Goal: Task Accomplishment & Management: Manage account settings

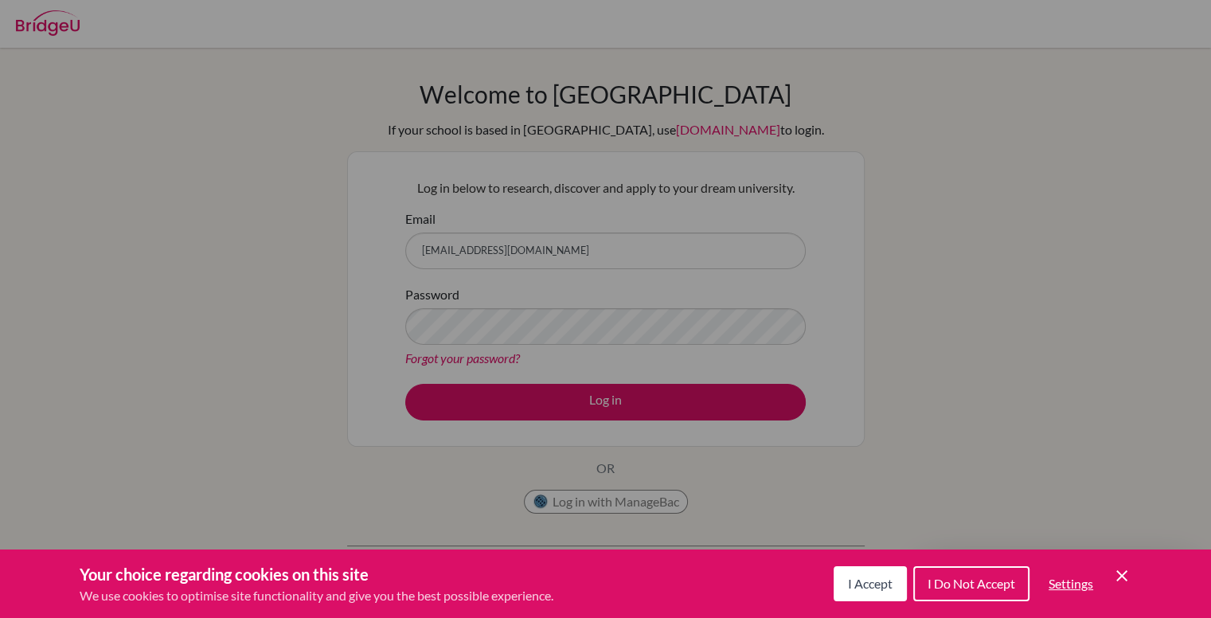
drag, startPoint x: 1132, startPoint y: 568, endPoint x: 1125, endPoint y: 579, distance: 13.3
click at [1125, 579] on div "Your choice regarding cookies on this site We use cookies to optimise site func…" at bounding box center [605, 584] width 1211 height 68
click at [1125, 579] on icon "Save and close" at bounding box center [1122, 575] width 11 height 11
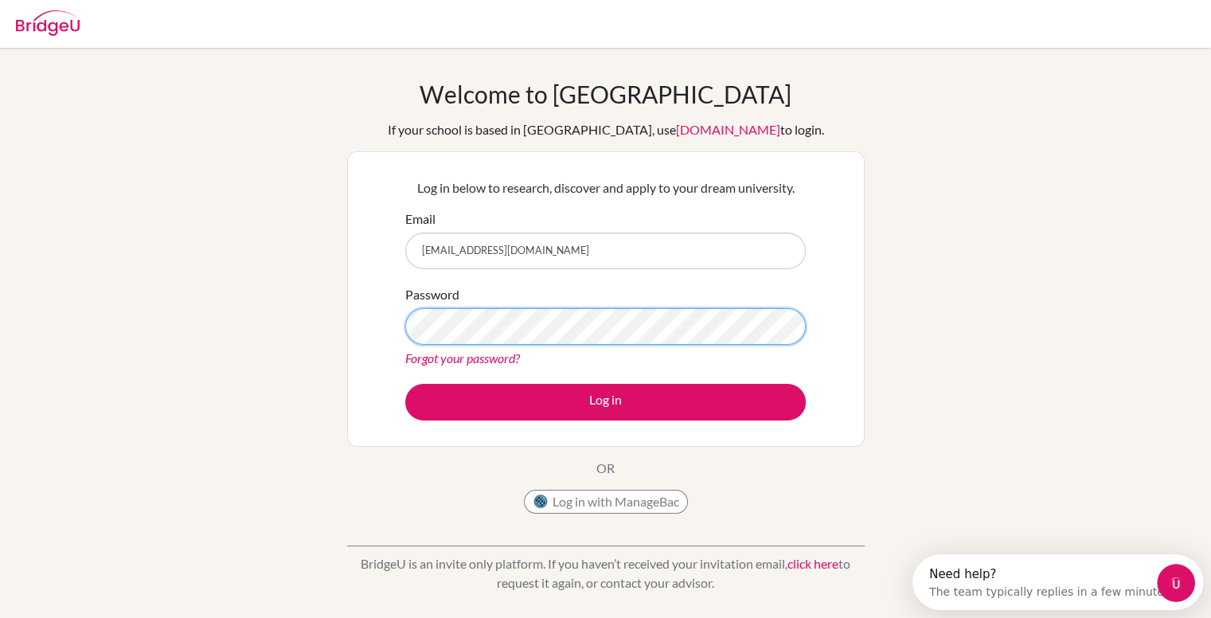
click at [405, 384] on button "Log in" at bounding box center [605, 402] width 401 height 37
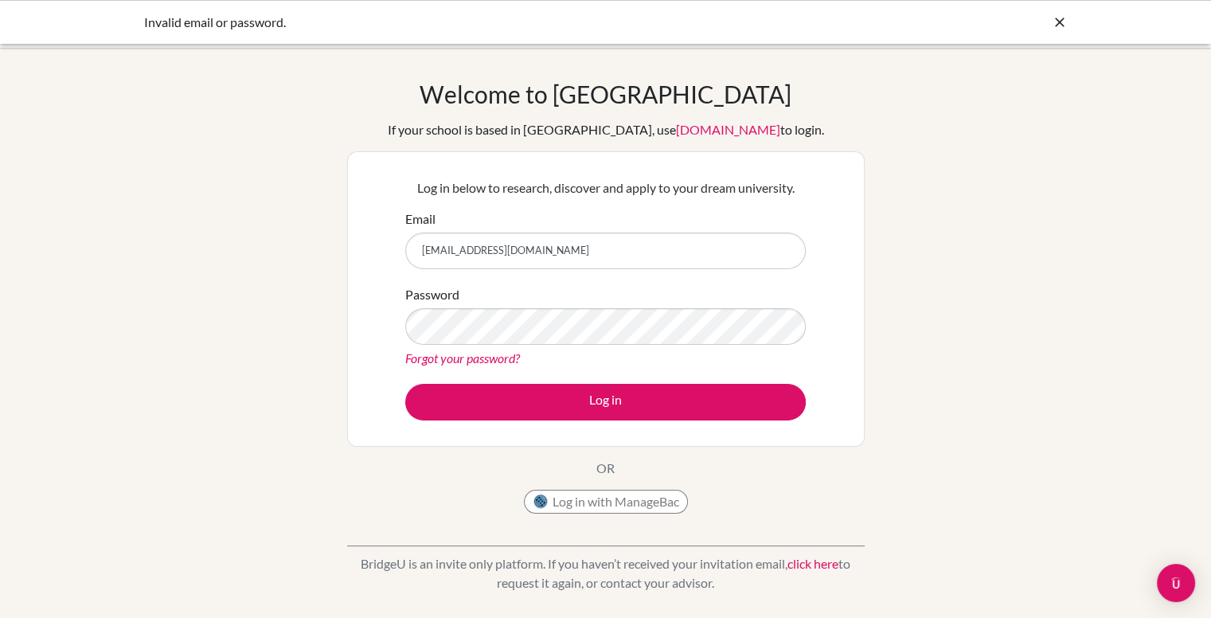
click at [634, 256] on input "arjnep0@gmail.com" at bounding box center [605, 251] width 401 height 37
type input "022neb375@sxc.edu.np"
click at [405, 384] on button "Log in" at bounding box center [605, 402] width 401 height 37
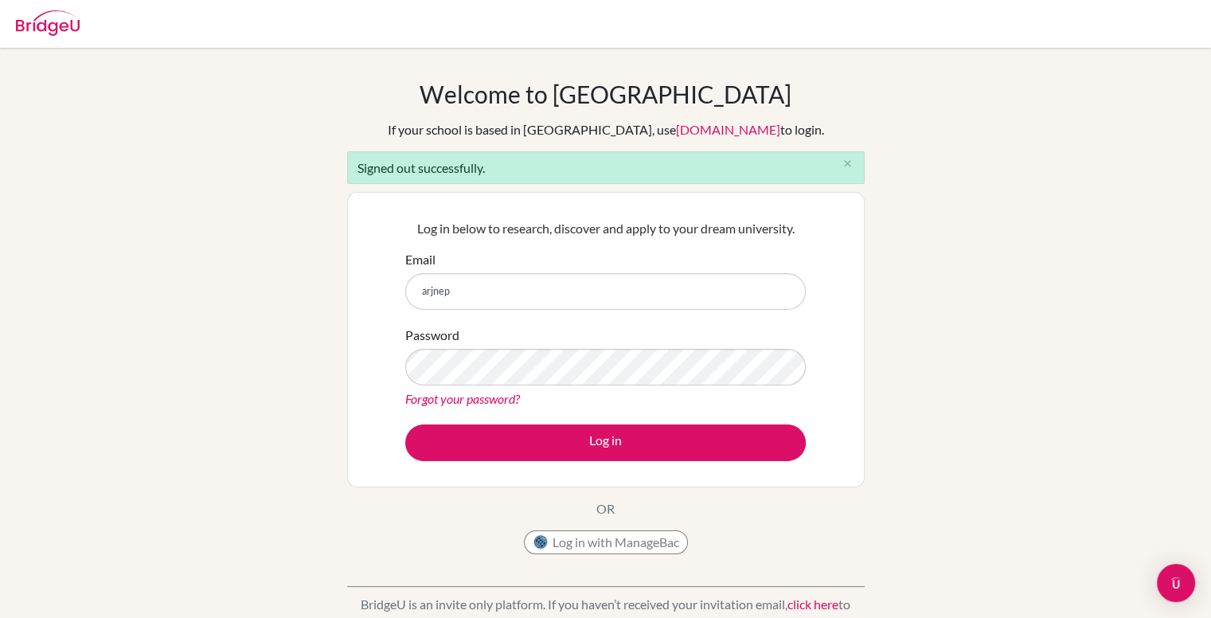
type input "[EMAIL_ADDRESS][DOMAIN_NAME]"
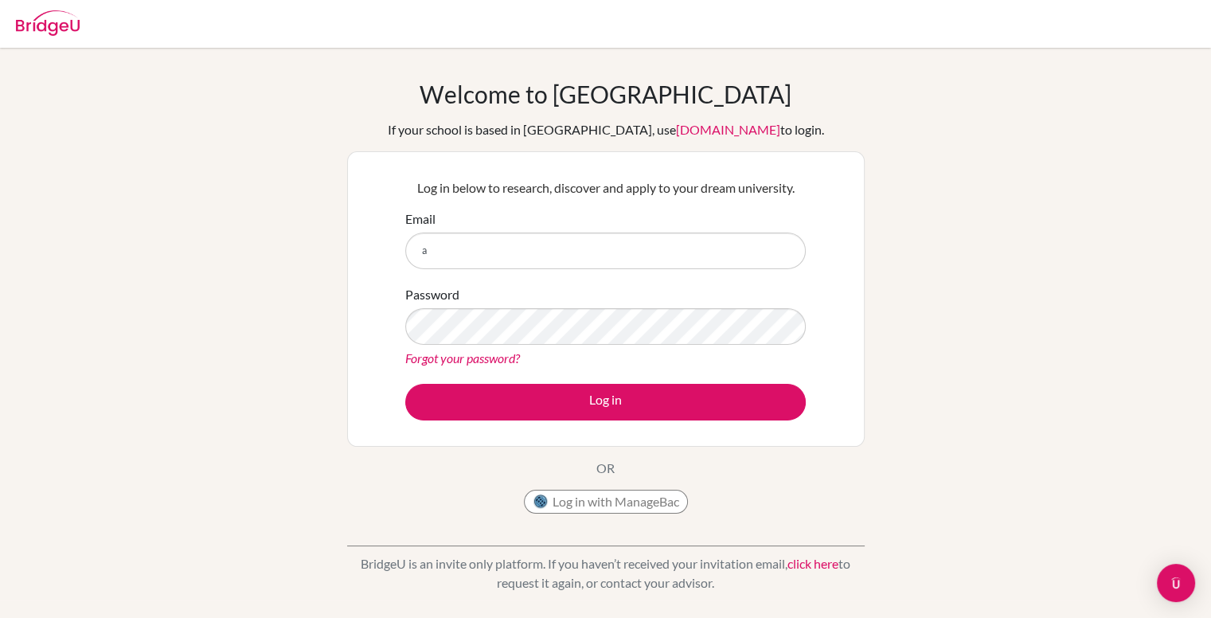
type input "[EMAIL_ADDRESS][DOMAIN_NAME]"
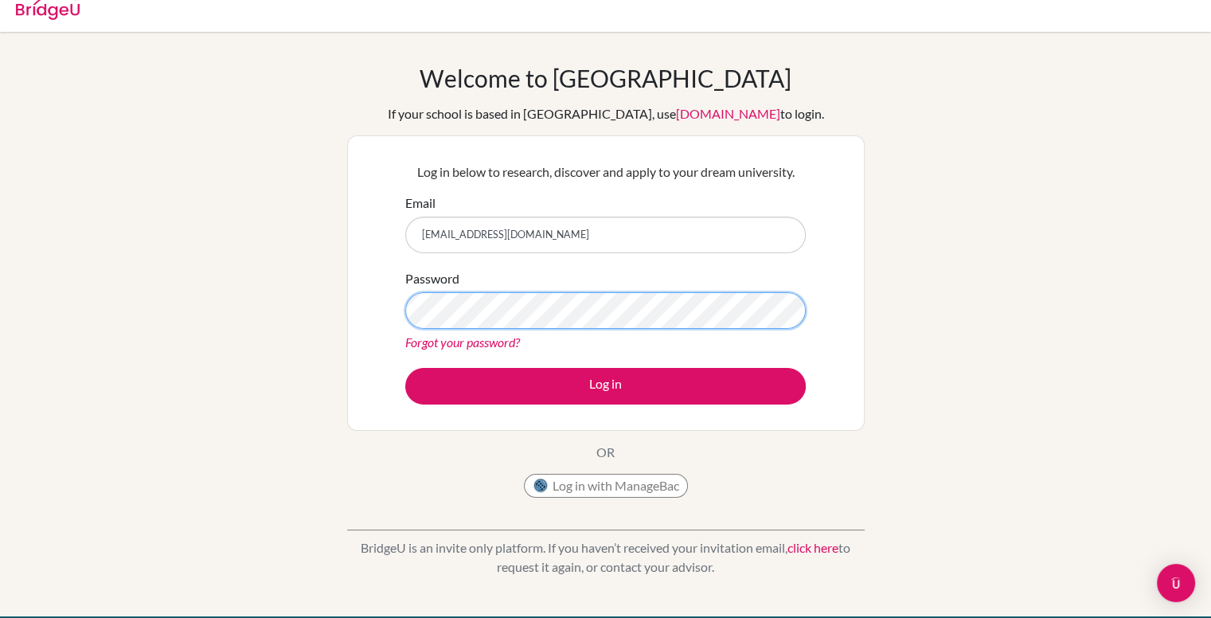
scroll to position [15, 0]
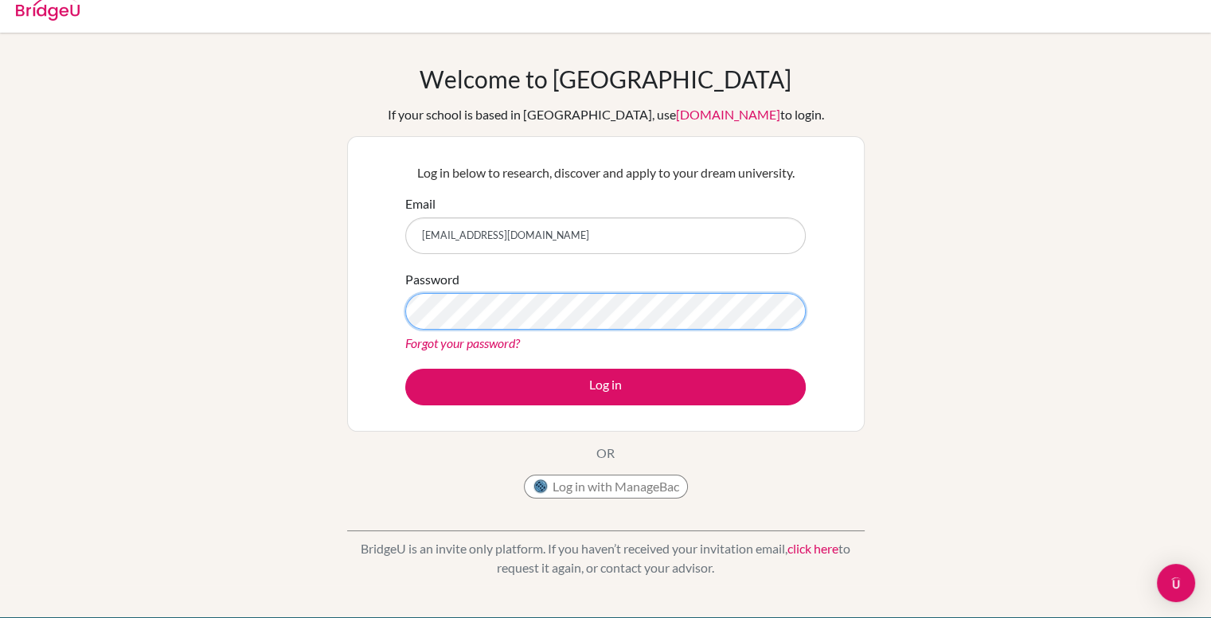
click at [405, 369] on button "Log in" at bounding box center [605, 387] width 401 height 37
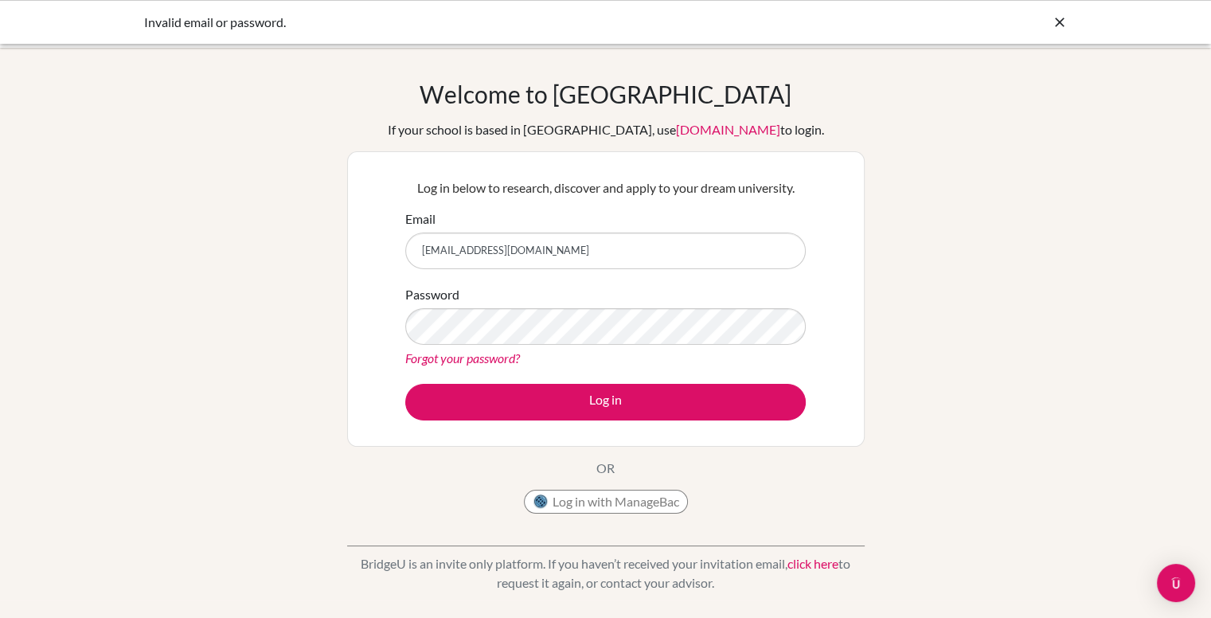
click at [1066, 41] on div "Invalid email or password." at bounding box center [605, 22] width 1211 height 44
click at [1061, 21] on icon at bounding box center [1060, 22] width 16 height 16
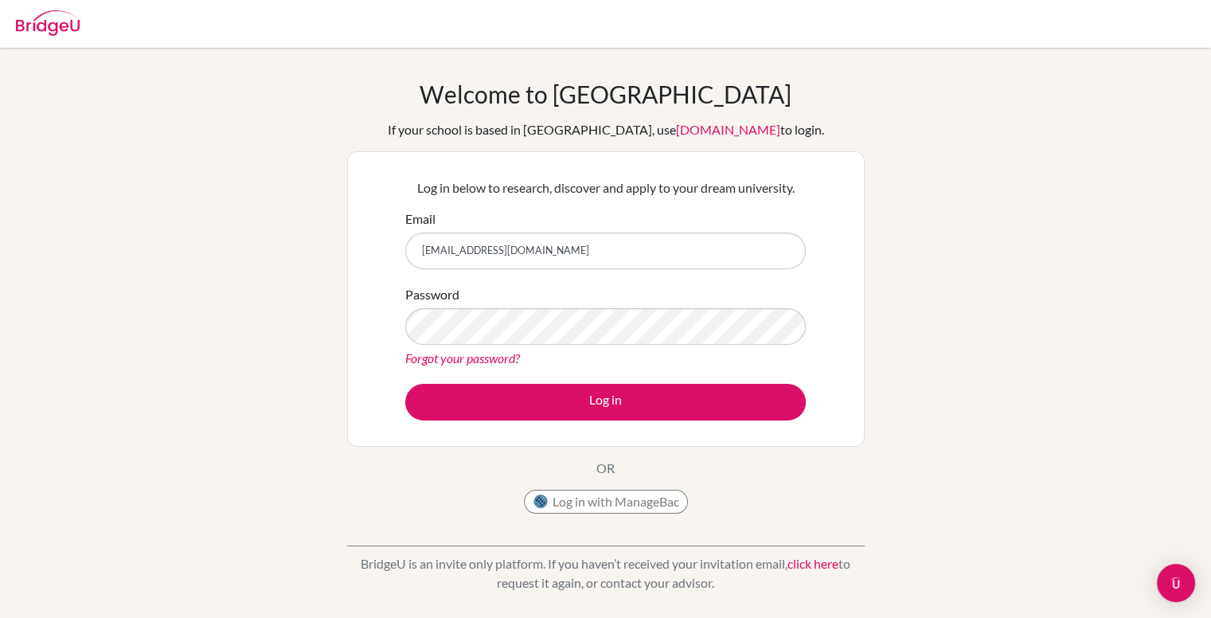
click at [472, 362] on link "Forgot your password?" at bounding box center [462, 357] width 115 height 15
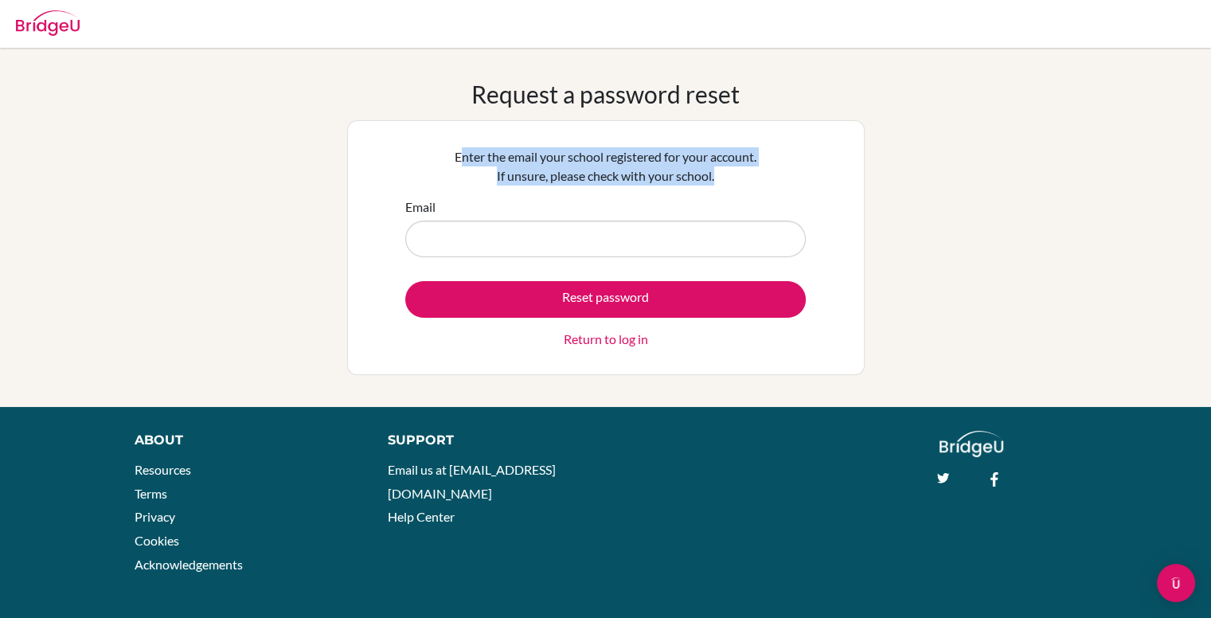
drag, startPoint x: 451, startPoint y: 156, endPoint x: 740, endPoint y: 170, distance: 289.4
click at [740, 170] on p "Enter the email your school registered for your account. If unsure, please chec…" at bounding box center [605, 166] width 401 height 38
drag, startPoint x: 740, startPoint y: 170, endPoint x: 452, endPoint y: 144, distance: 288.6
click at [452, 144] on div "Enter the email your school registered for your account. If unsure, please chec…" at bounding box center [606, 247] width 421 height 221
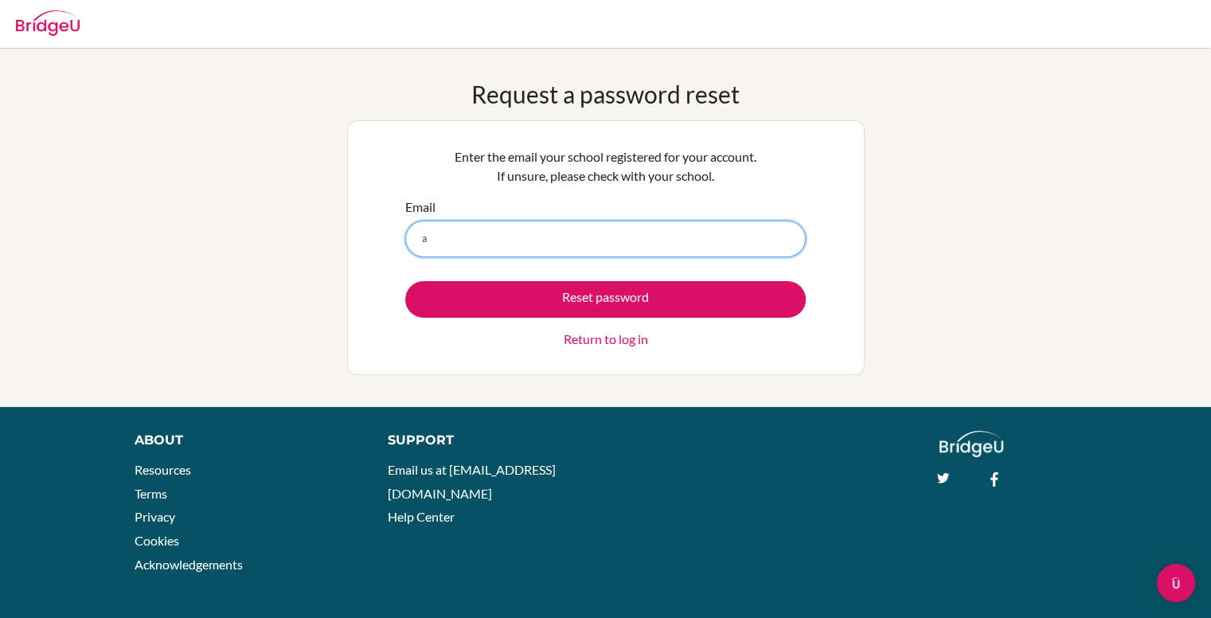
click at [449, 230] on input "a" at bounding box center [605, 239] width 401 height 37
type input "[EMAIL_ADDRESS][DOMAIN_NAME]"
click at [405, 281] on button "Reset password" at bounding box center [605, 299] width 401 height 37
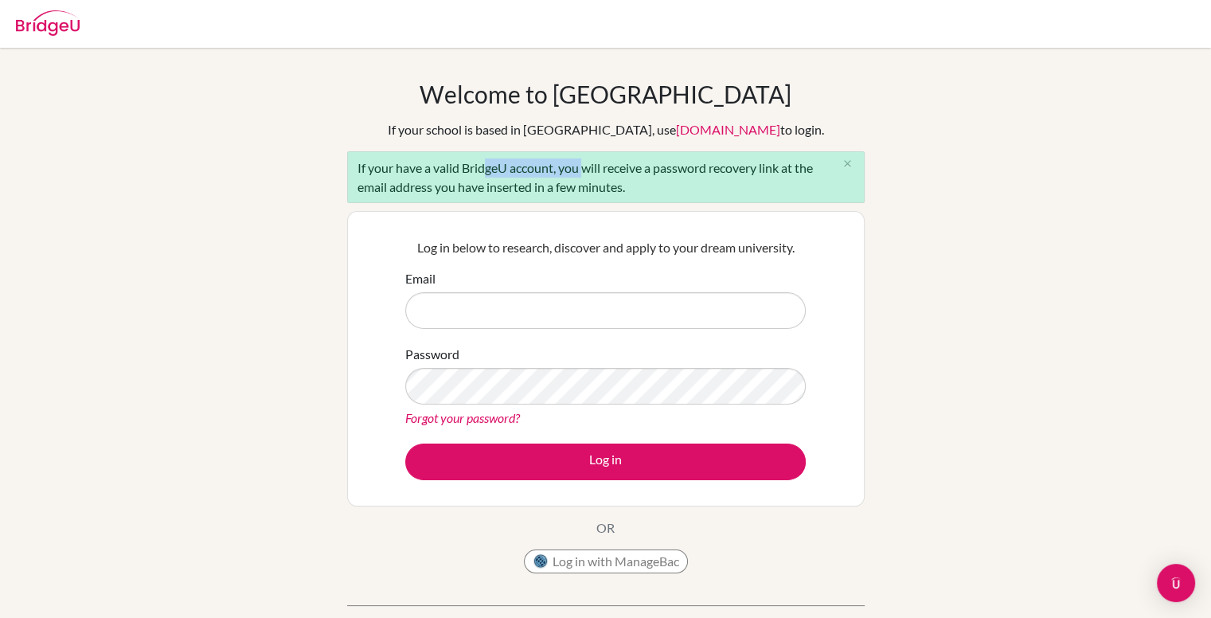
drag, startPoint x: 483, startPoint y: 155, endPoint x: 581, endPoint y: 162, distance: 99.0
click at [581, 162] on div "If your have a valid BridgeU account, you will receive a password recovery link…" at bounding box center [606, 177] width 518 height 52
drag, startPoint x: 581, startPoint y: 162, endPoint x: 624, endPoint y: 189, distance: 49.7
click at [624, 189] on div "If your have a valid BridgeU account, you will receive a password recovery link…" at bounding box center [606, 177] width 518 height 52
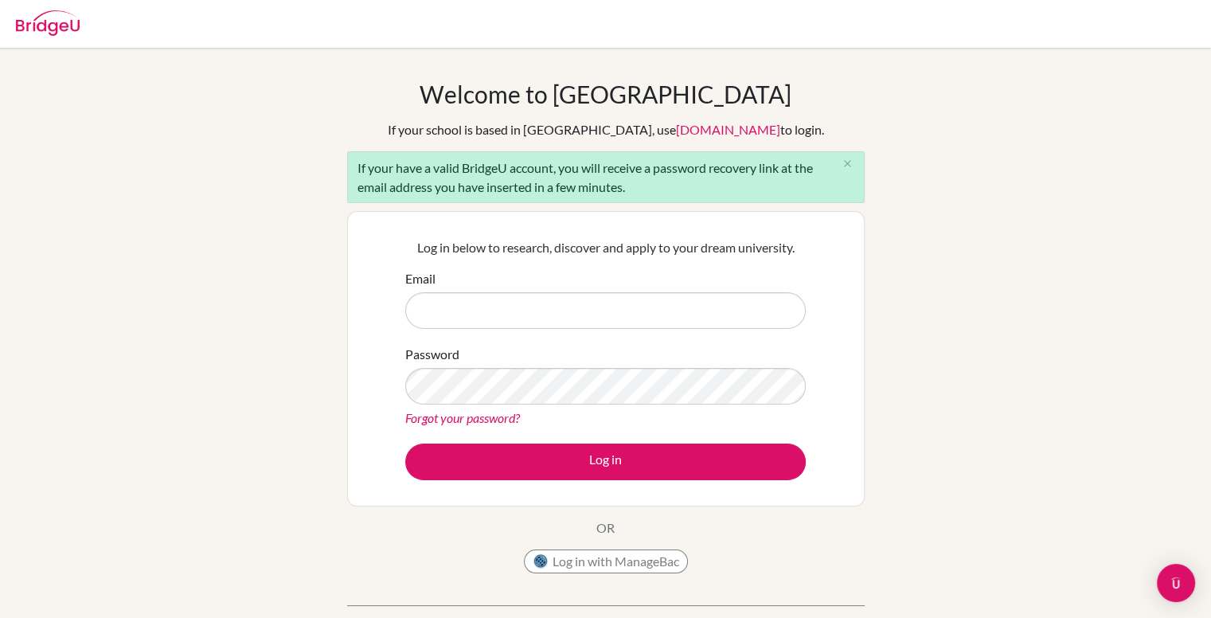
click at [624, 189] on div "If your have a valid BridgeU account, you will receive a password recovery link…" at bounding box center [606, 177] width 518 height 52
drag, startPoint x: 624, startPoint y: 189, endPoint x: 357, endPoint y: 162, distance: 268.1
click at [357, 162] on div "If your have a valid BridgeU account, you will receive a password recovery link…" at bounding box center [606, 177] width 518 height 52
click at [370, 155] on div "If your have a valid BridgeU account, you will receive a password recovery link…" at bounding box center [606, 177] width 518 height 52
click at [61, 36] on div at bounding box center [48, 21] width 64 height 48
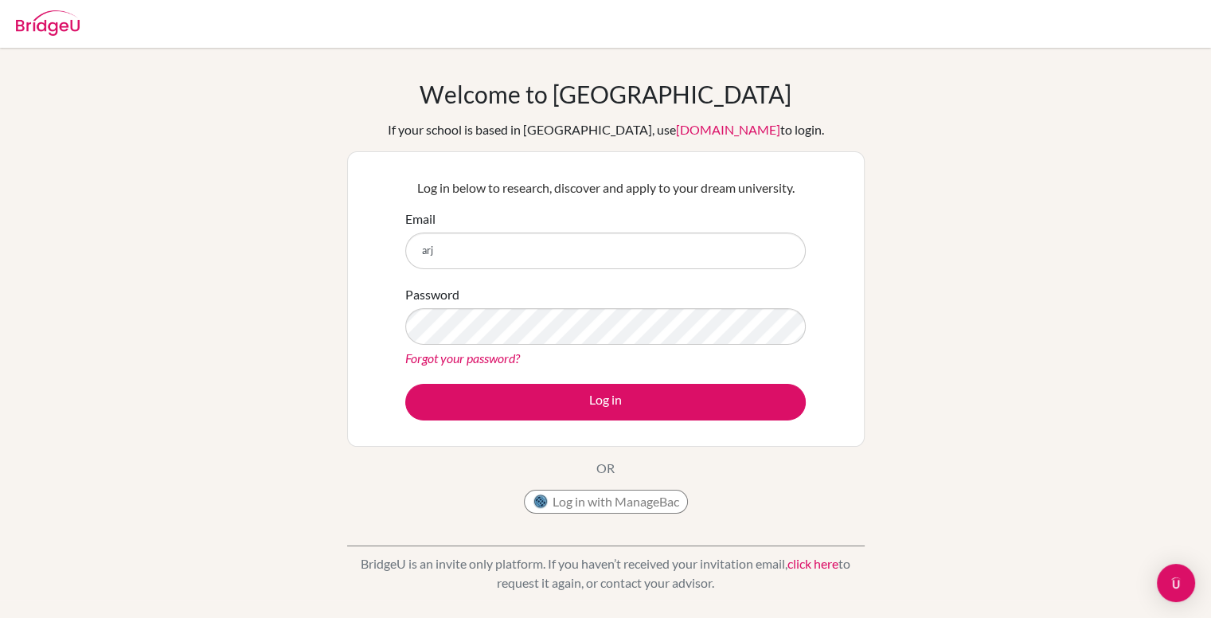
type input "arjn"
type input "[EMAIL_ADDRESS][DOMAIN_NAME]"
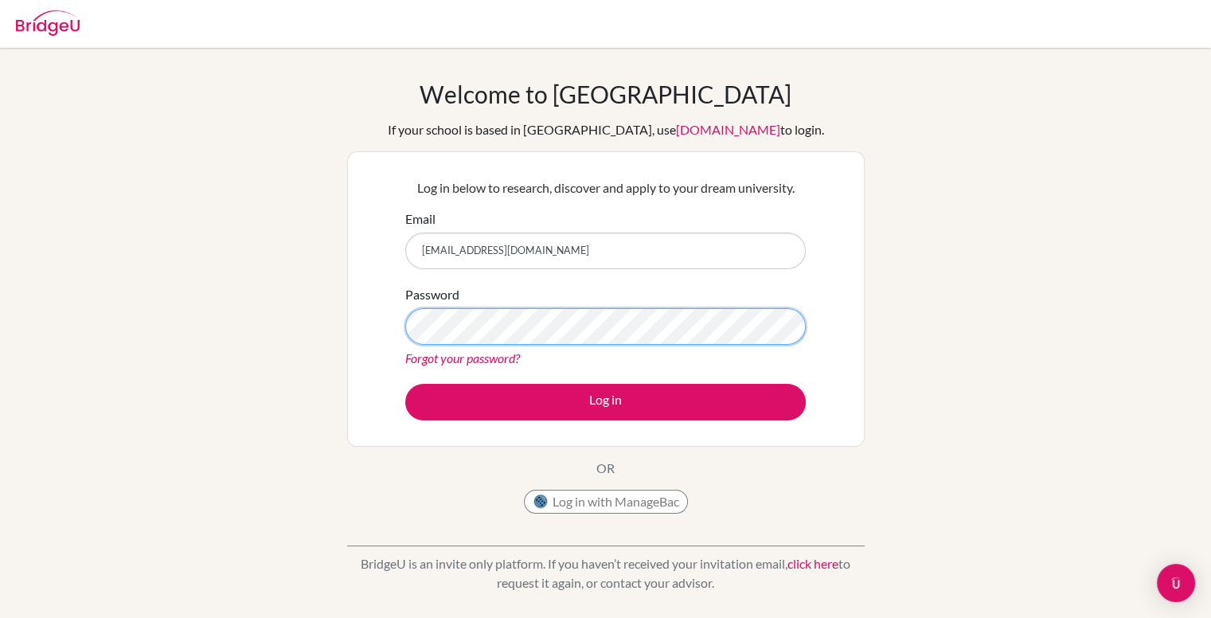
click at [405, 384] on button "Log in" at bounding box center [605, 402] width 401 height 37
